Goal: Information Seeking & Learning: Find contact information

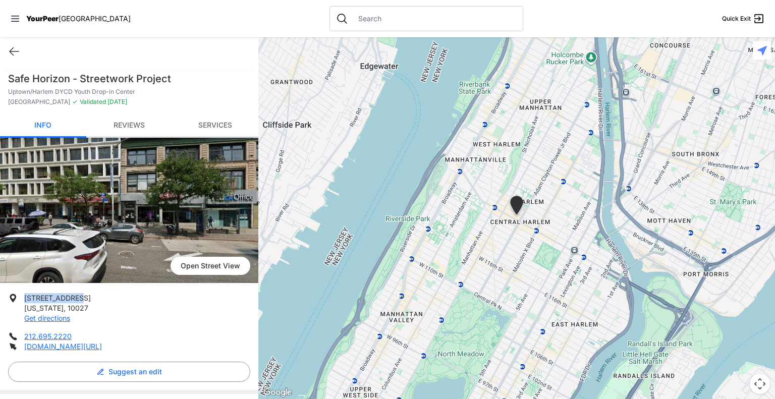
drag, startPoint x: 24, startPoint y: 299, endPoint x: 76, endPoint y: 299, distance: 52.0
click at [76, 299] on span "[STREET_ADDRESS]" at bounding box center [57, 298] width 67 height 9
copy span "209 W 125th St"
